Goal: Check status: Check status

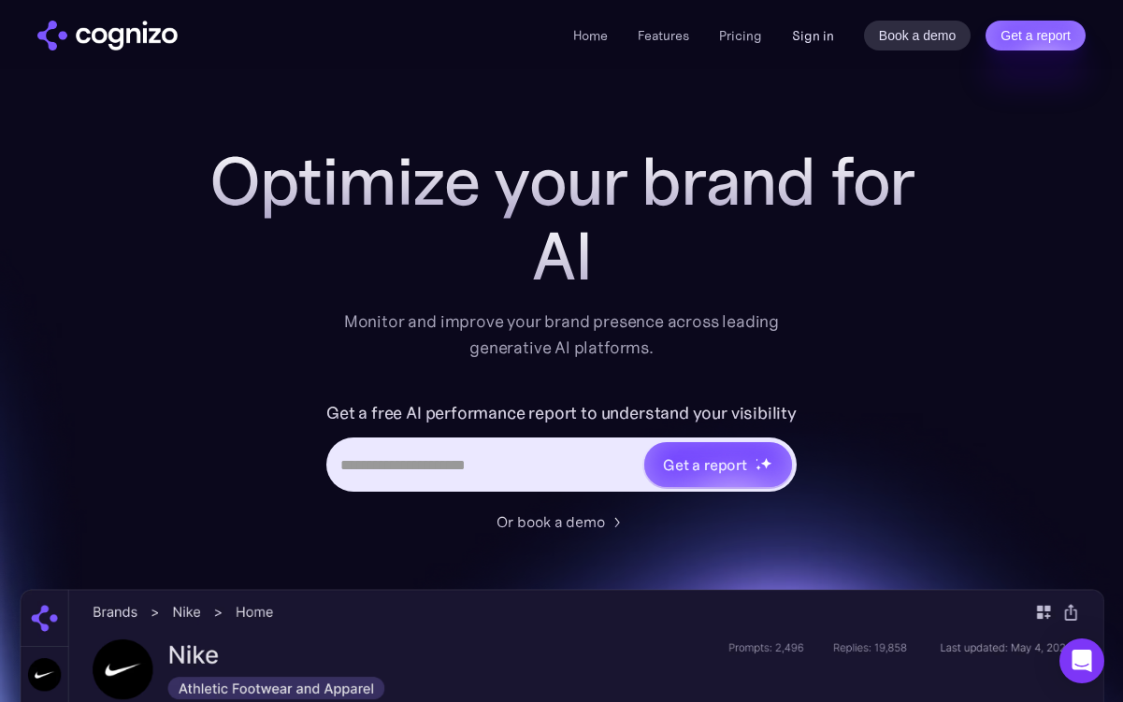
click at [805, 36] on link "Sign in" at bounding box center [813, 35] width 42 height 22
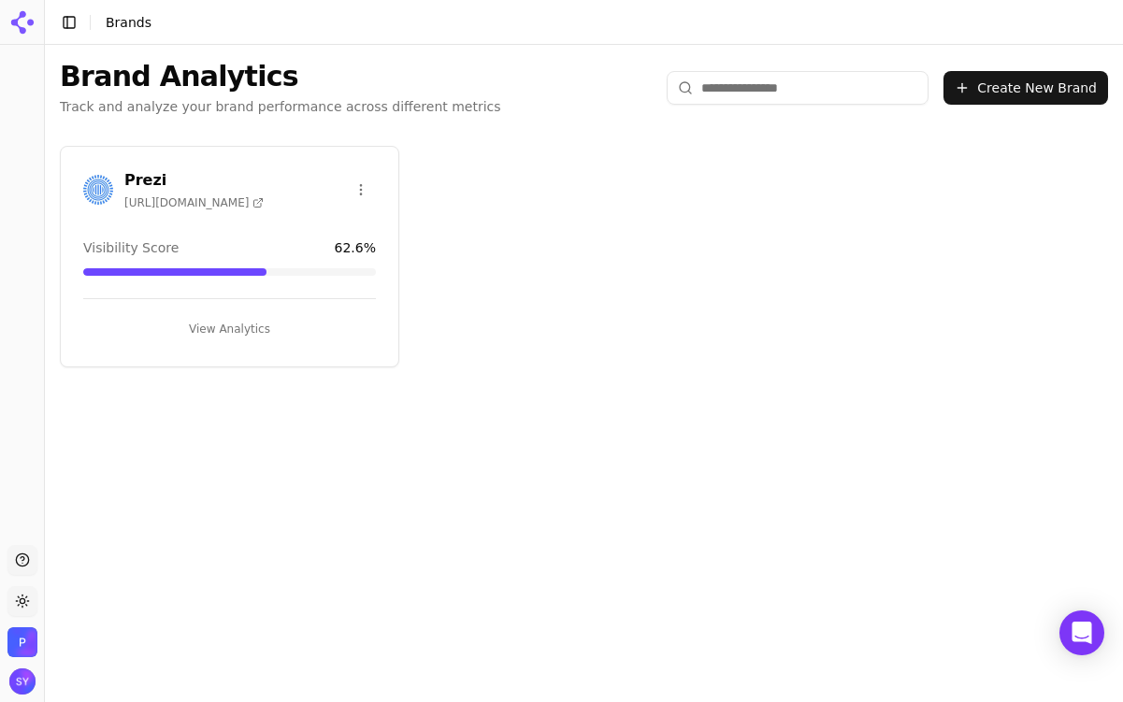
click at [262, 335] on button "View Analytics" at bounding box center [229, 329] width 293 height 30
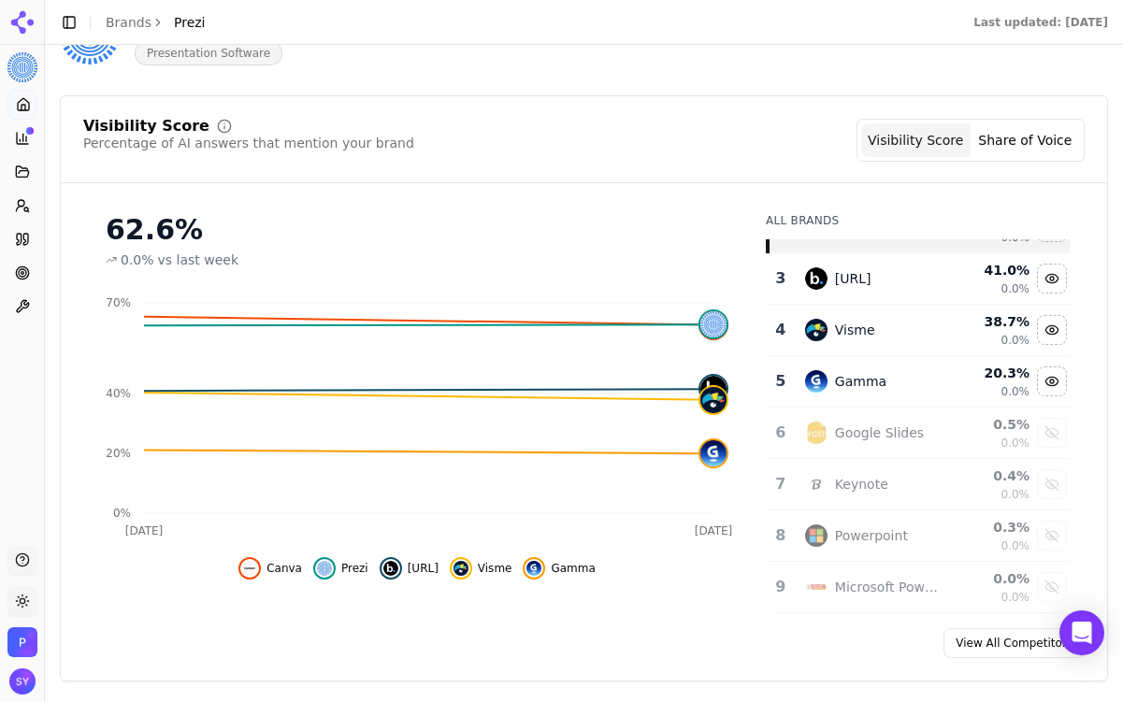
scroll to position [132, 0]
